Goal: Browse casually

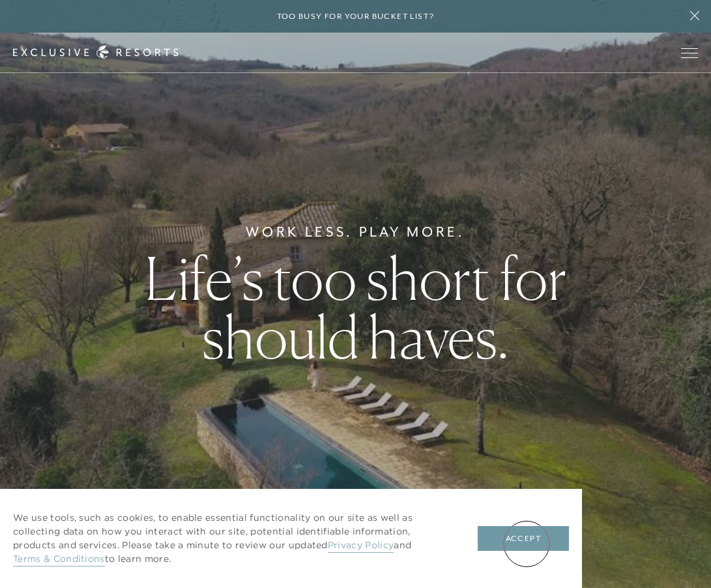
click at [526, 543] on button "Accept" at bounding box center [523, 538] width 91 height 25
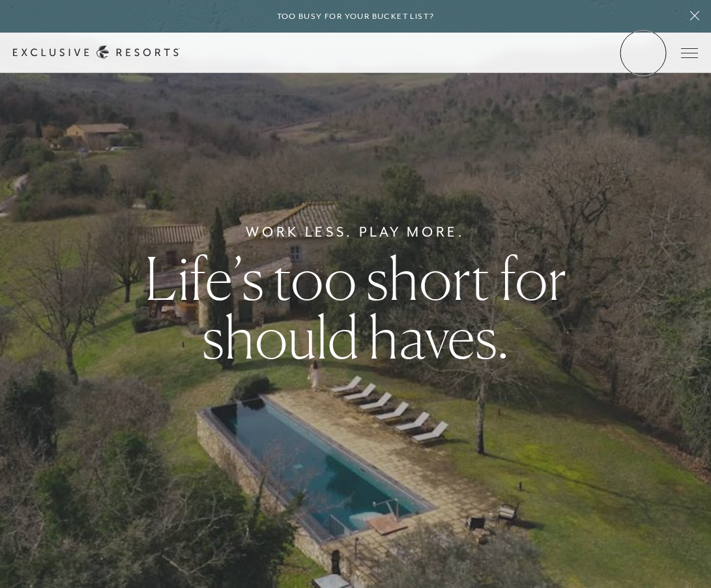
click at [0, 0] on link "Member Login" at bounding box center [0, 0] width 0 height 0
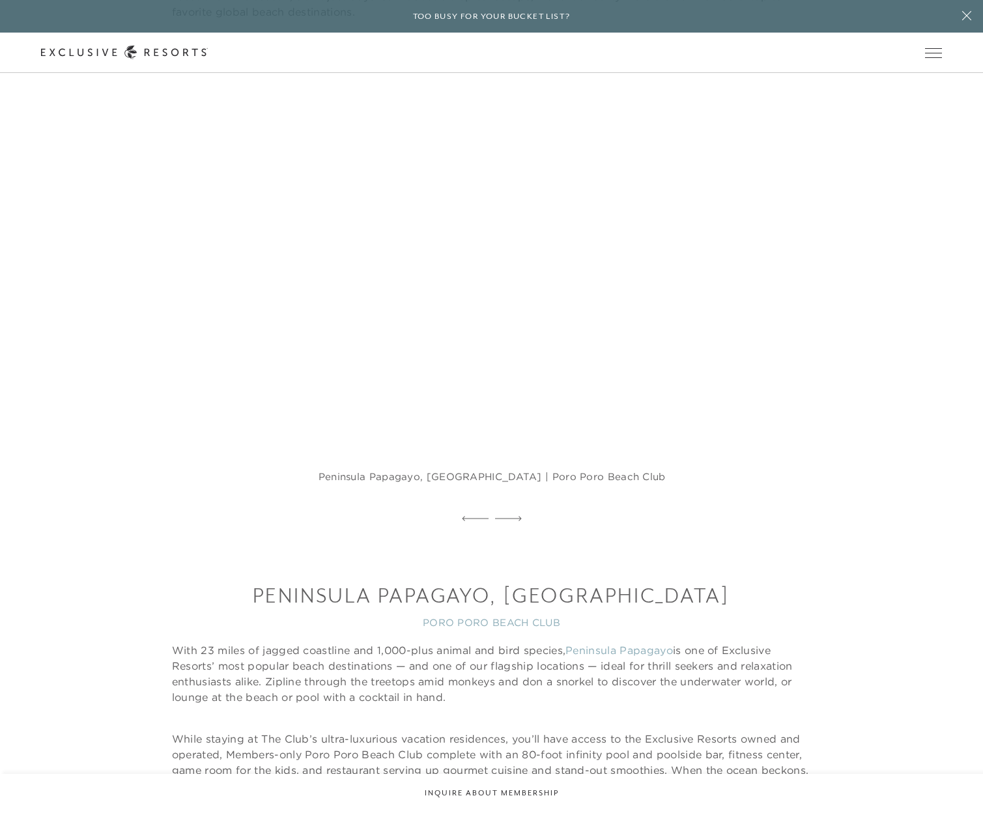
scroll to position [943, 0]
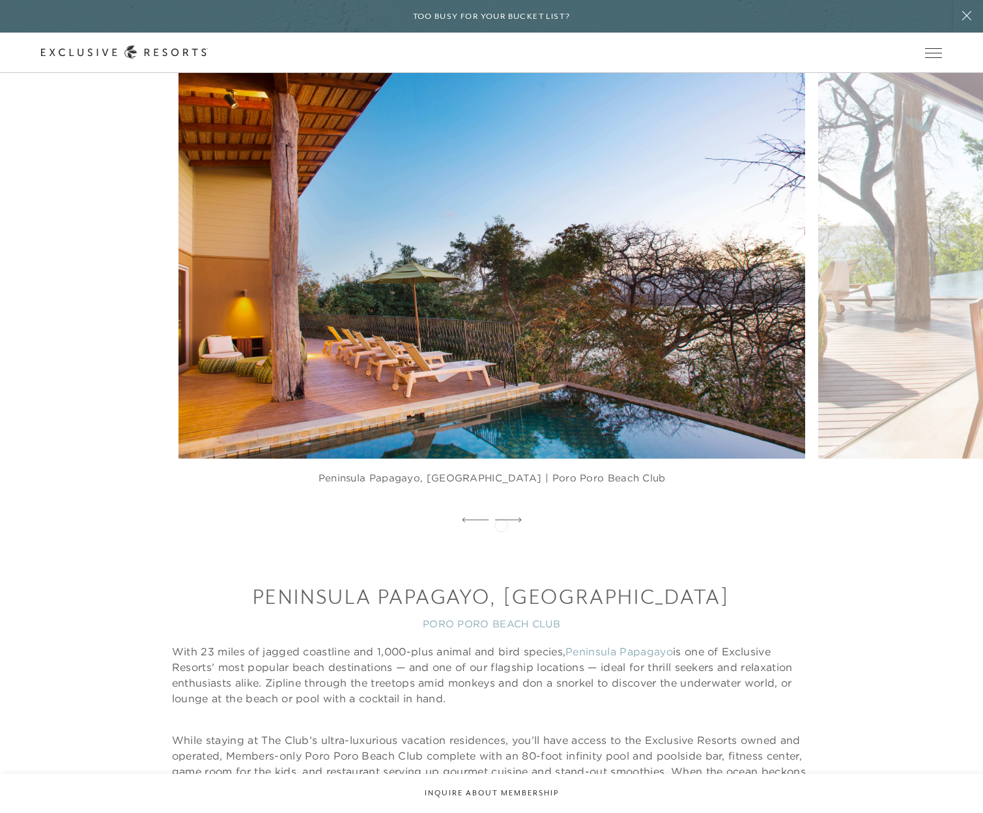
click at [501, 524] on div at bounding box center [508, 521] width 27 height 20
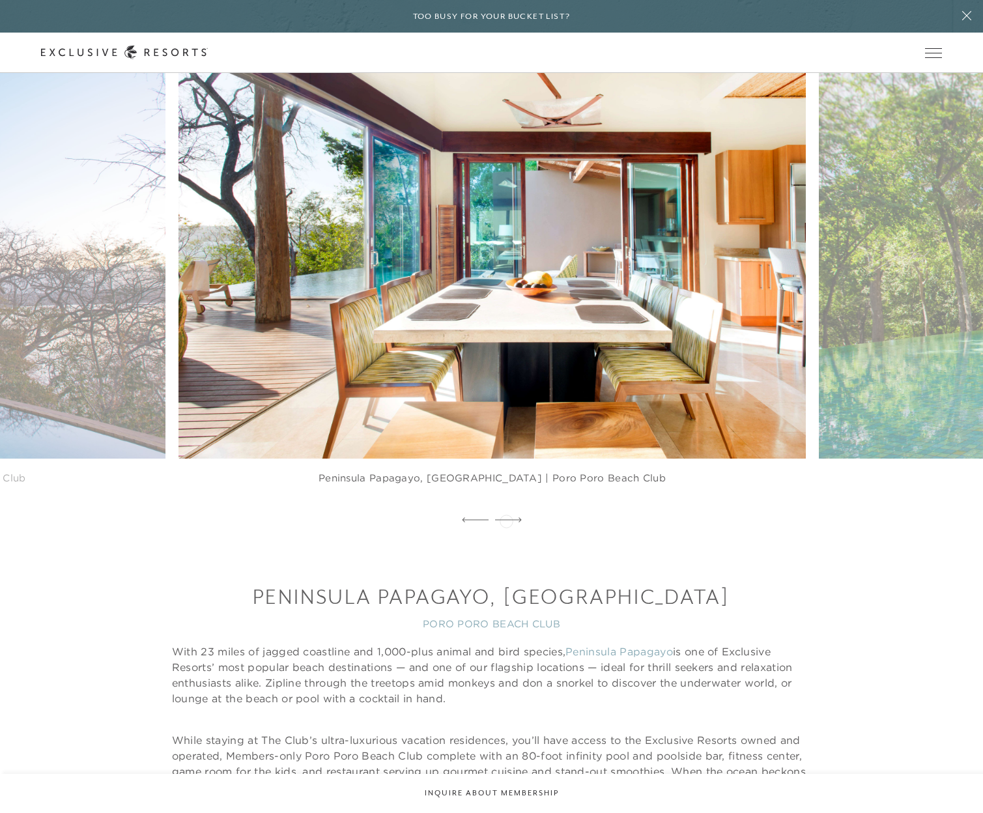
click at [506, 520] on icon at bounding box center [508, 519] width 27 height 5
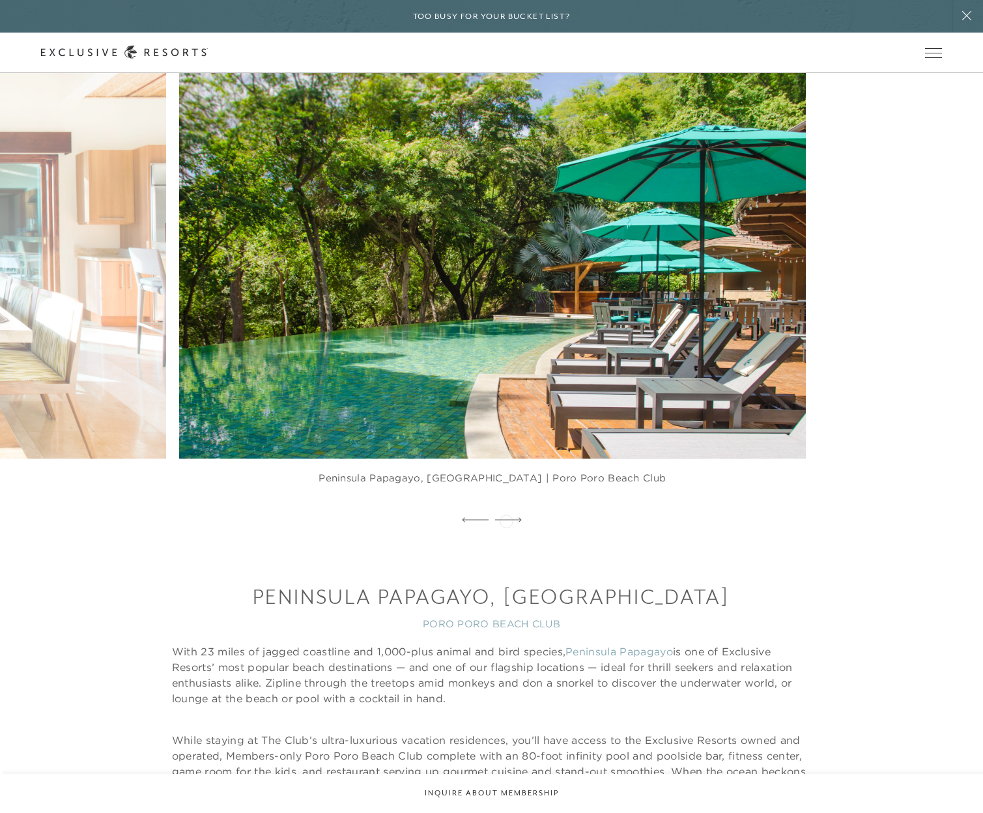
click at [506, 520] on icon at bounding box center [508, 519] width 27 height 5
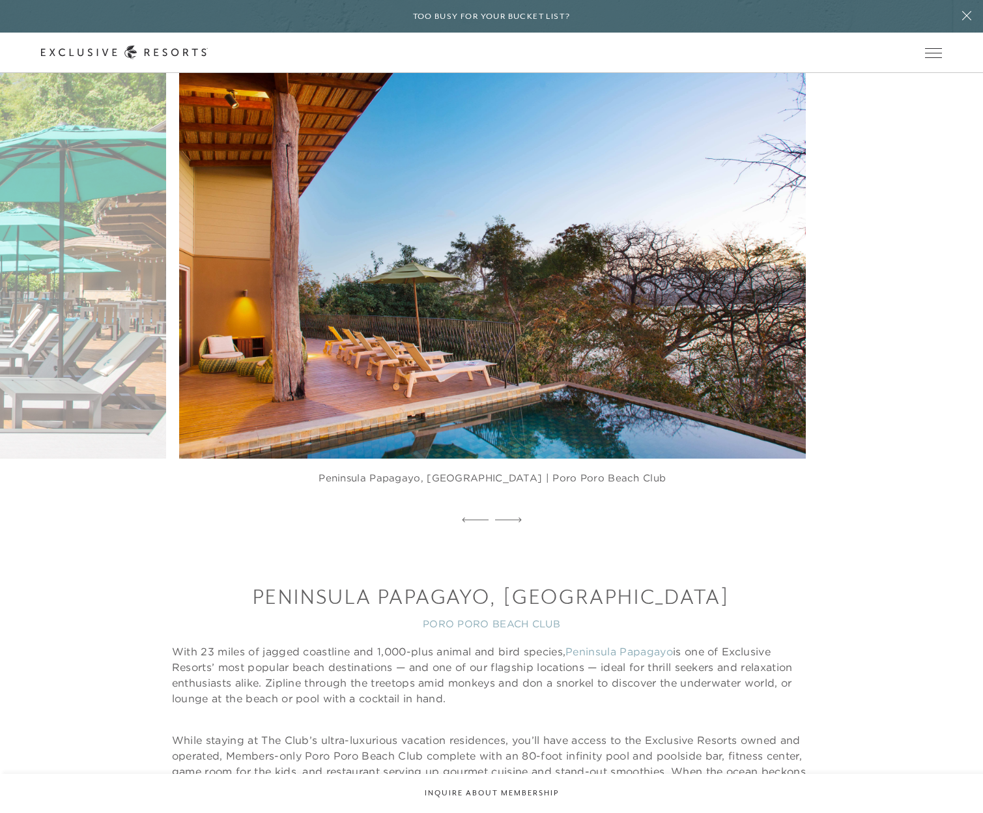
click at [506, 520] on icon at bounding box center [508, 519] width 27 height 5
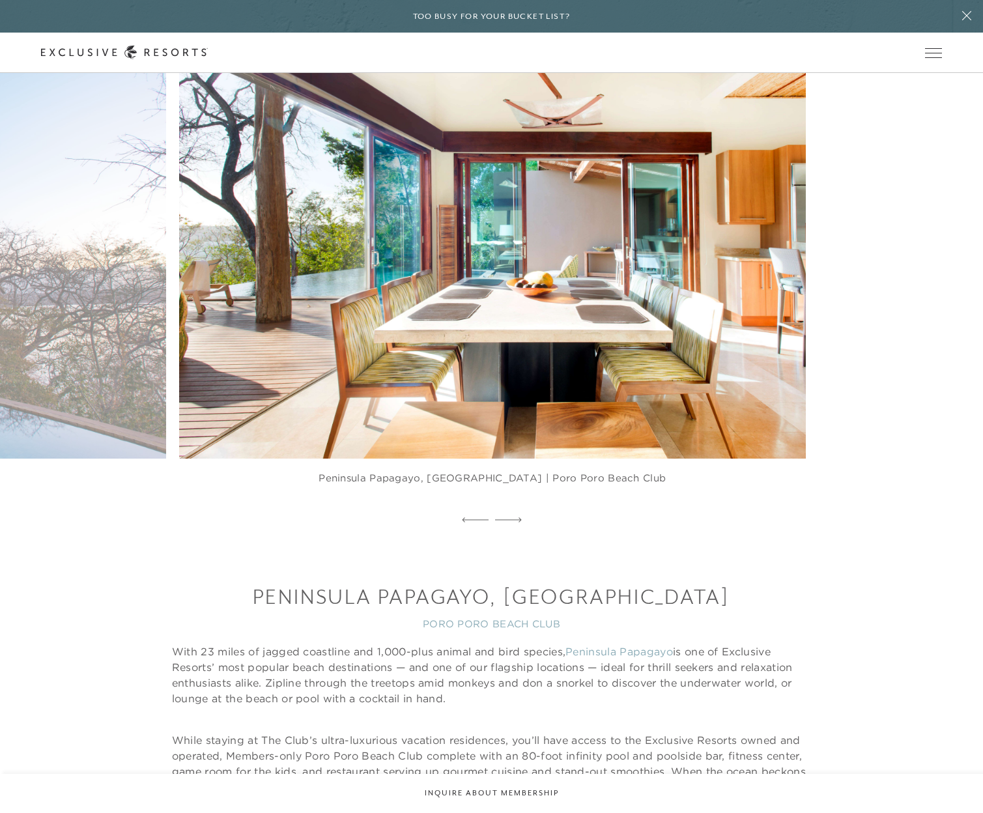
click at [506, 520] on icon at bounding box center [508, 519] width 27 height 5
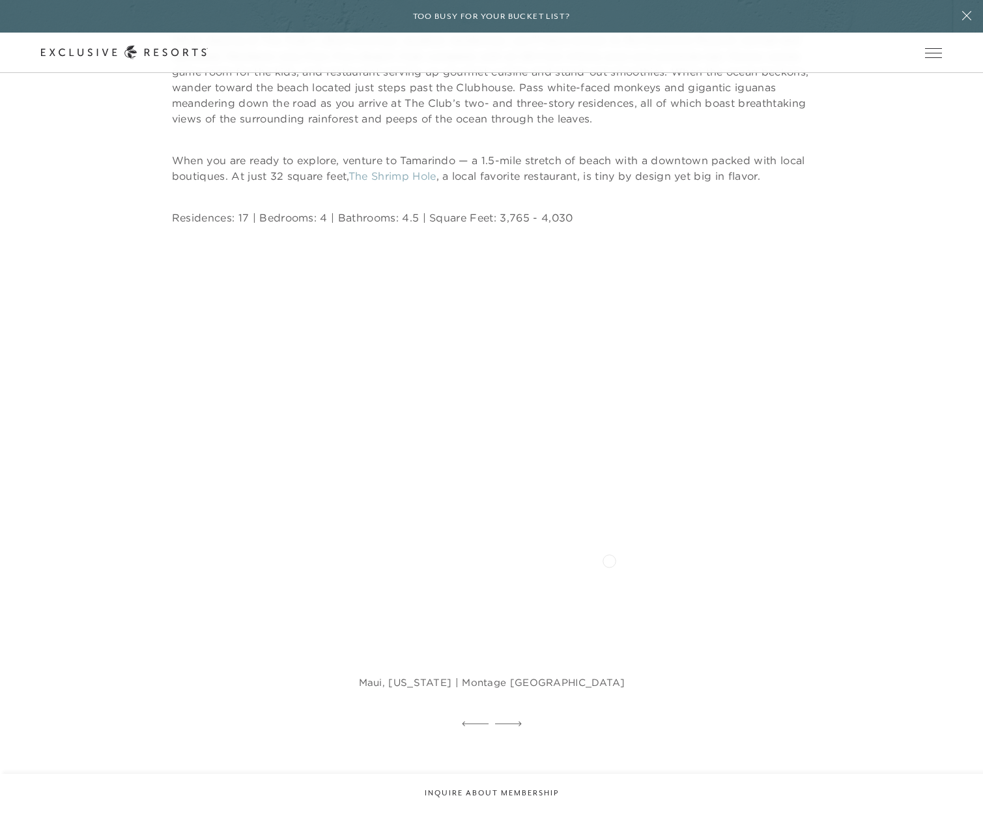
scroll to position [1359, 0]
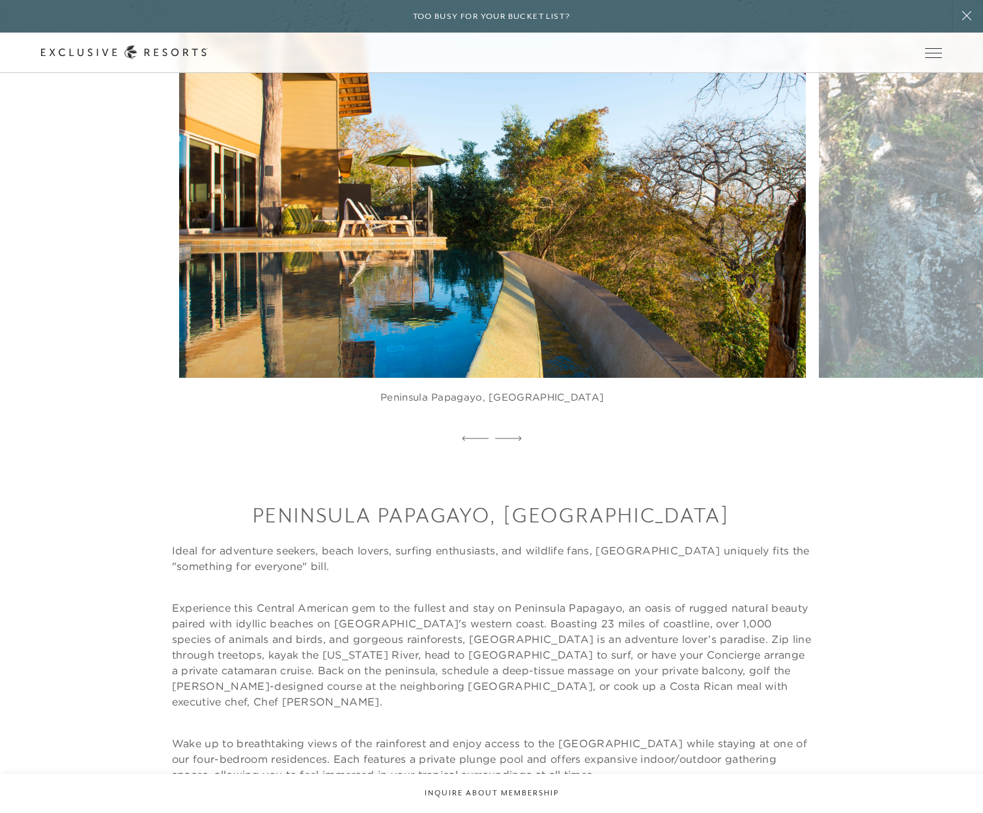
scroll to position [208, 0]
